Goal: Transaction & Acquisition: Book appointment/travel/reservation

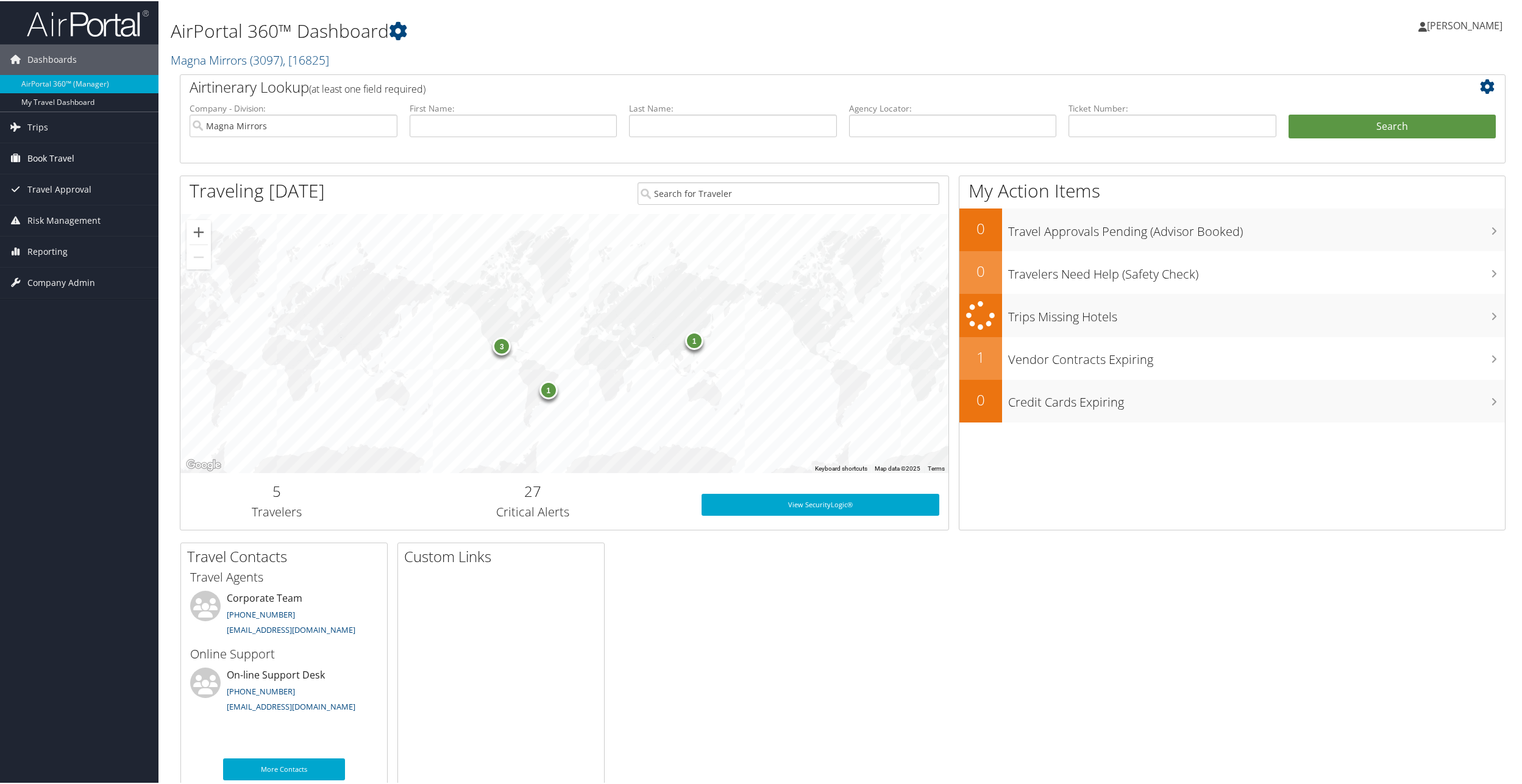
click at [33, 159] on span "Book Travel" at bounding box center [51, 158] width 47 height 31
click at [63, 213] on link "Book/Manage Online Trips" at bounding box center [79, 218] width 159 height 18
